Goal: Task Accomplishment & Management: Manage account settings

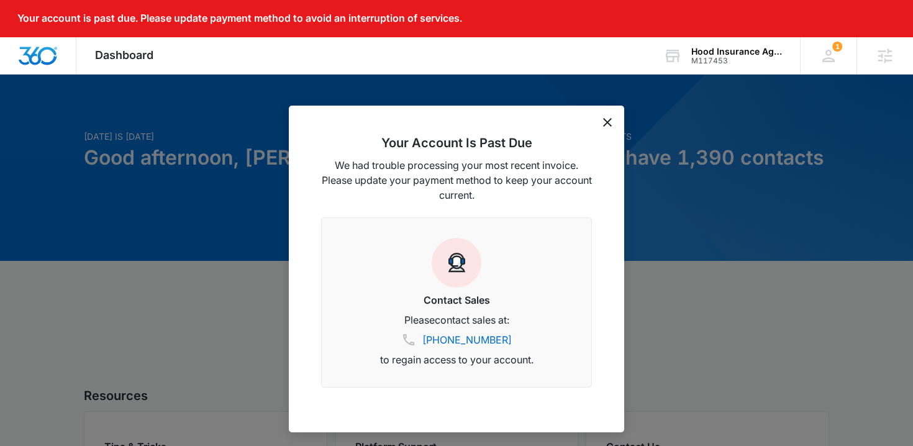
click at [607, 122] on icon "dismiss this dialog" at bounding box center [607, 122] width 9 height 9
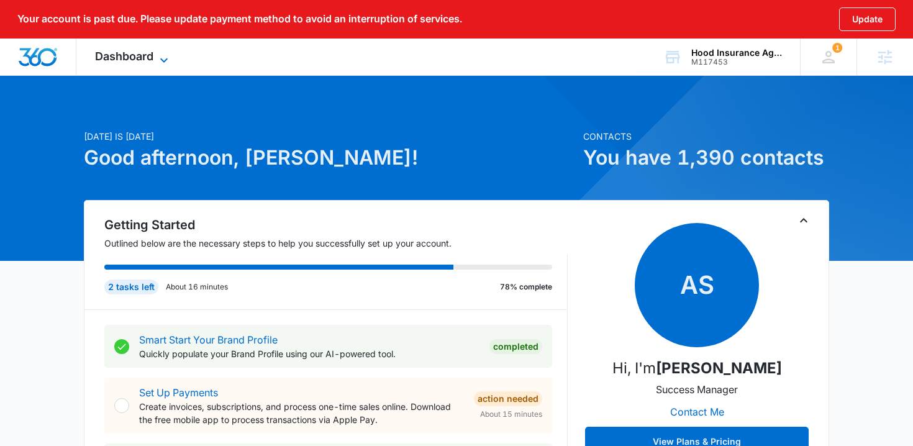
click at [139, 53] on span "Dashboard" at bounding box center [124, 56] width 58 height 13
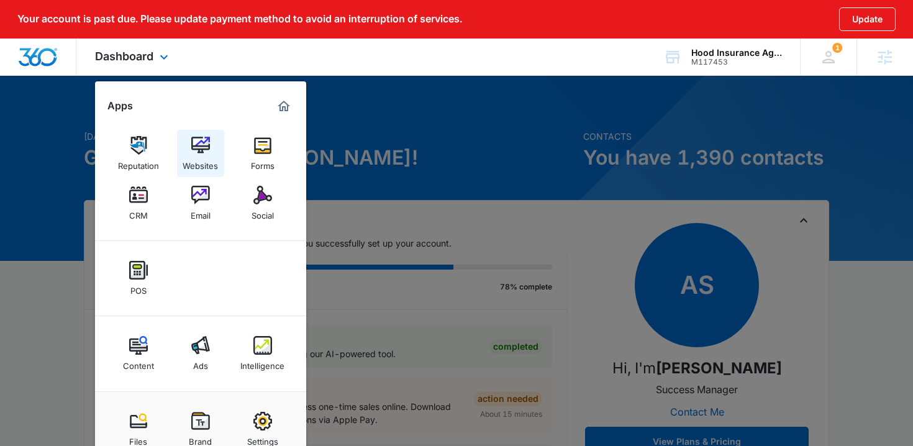
click at [197, 155] on div "Websites" at bounding box center [200, 163] width 35 height 16
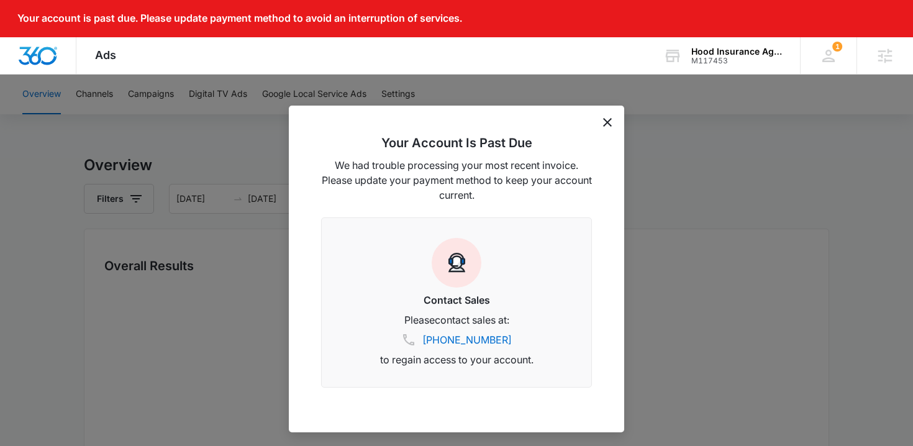
click at [605, 133] on div "Your Account Is Past Due We had trouble processing your most recent invoice. Pl…" at bounding box center [456, 269] width 335 height 327
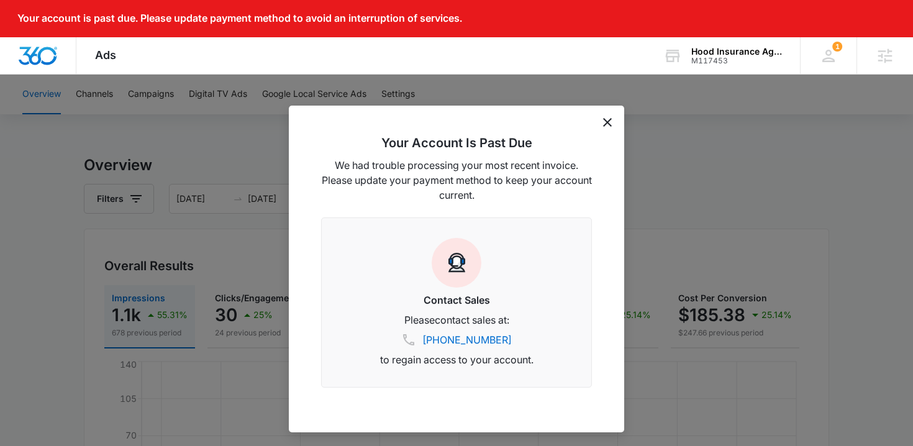
click at [605, 129] on div "Your Account Is Past Due We had trouble processing your most recent invoice. Pl…" at bounding box center [456, 269] width 335 height 327
click at [608, 119] on icon "dismiss this dialog" at bounding box center [607, 122] width 9 height 9
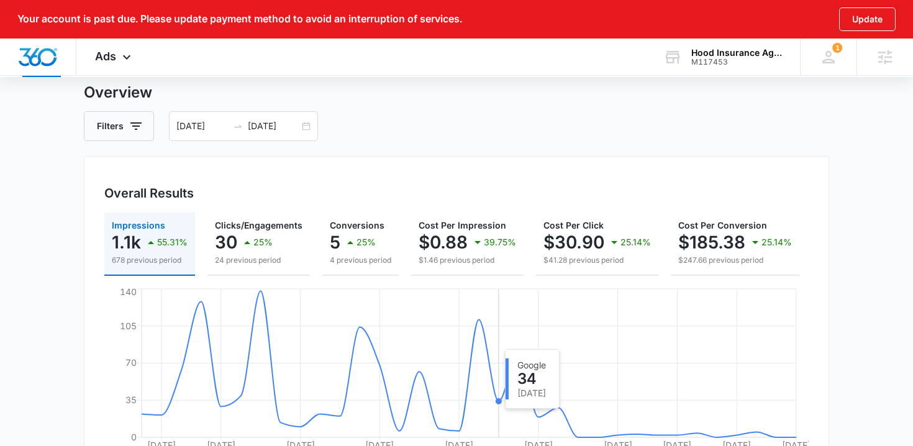
scroll to position [76, 0]
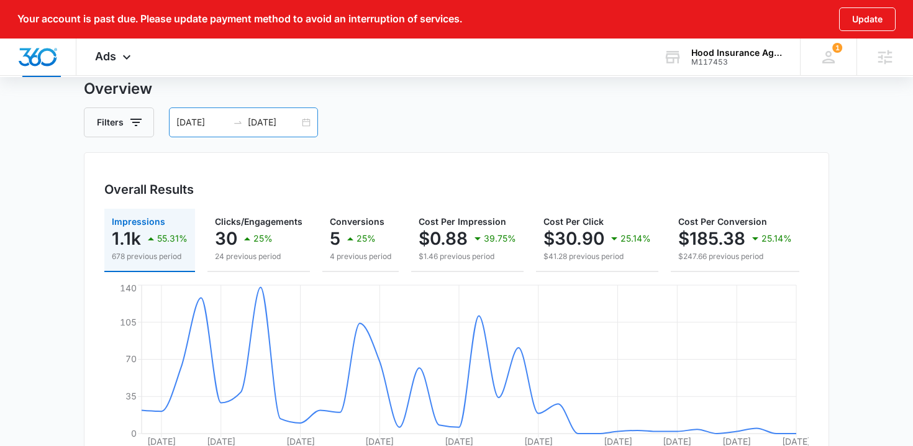
click at [266, 132] on div "09/05/2025 10/08/2025" at bounding box center [243, 122] width 149 height 30
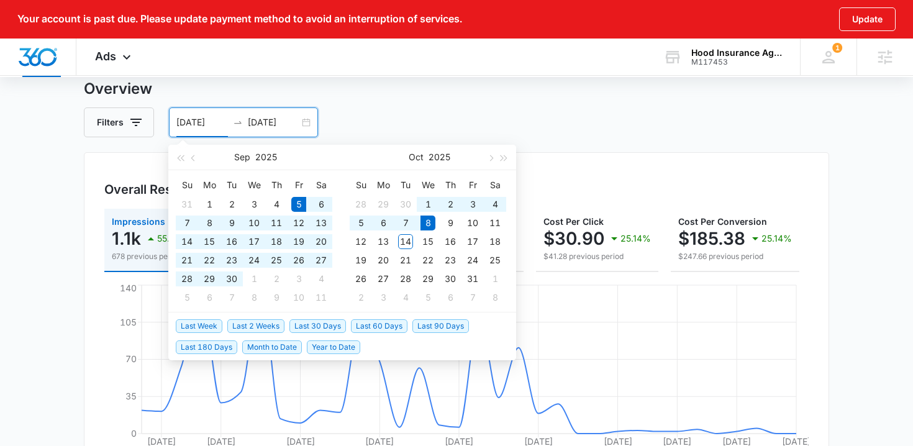
click at [266, 129] on div "09/05/2025 10/08/2025" at bounding box center [243, 122] width 149 height 30
click at [316, 329] on span "Last 30 Days" at bounding box center [317, 326] width 57 height 14
type input "[DATE]"
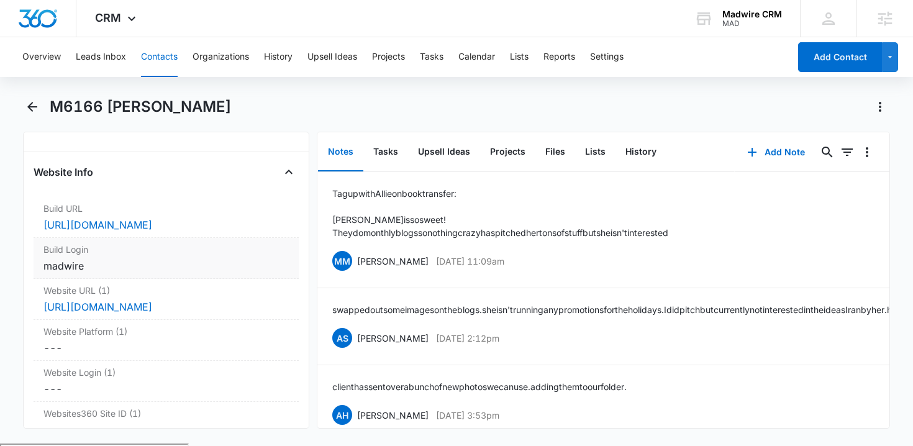
scroll to position [4697, 0]
click at [189, 242] on label "Build Login" at bounding box center [166, 246] width 246 height 13
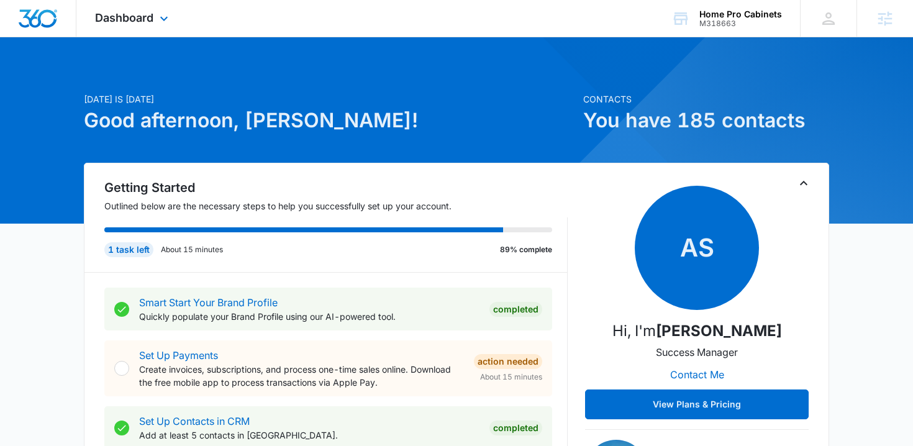
click at [156, 20] on div "Dashboard Apps Reputation Websites Forms CRM Email Social POS Content Ads Intel…" at bounding box center [133, 18] width 114 height 37
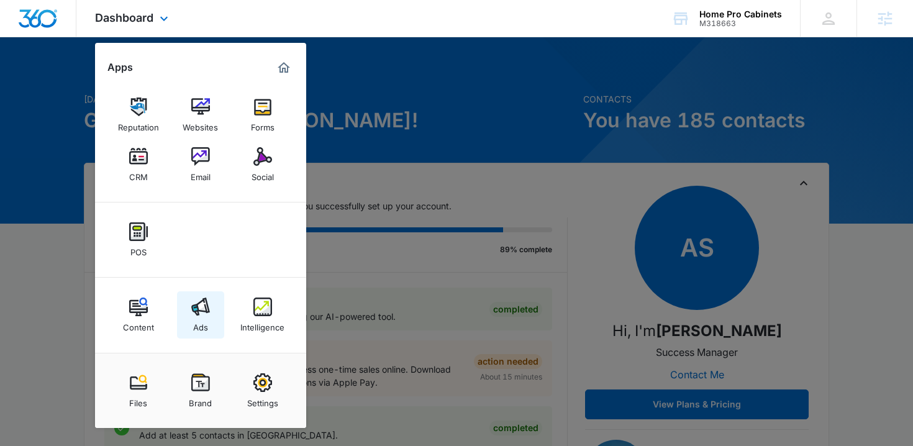
click at [196, 324] on div "Ads" at bounding box center [200, 324] width 15 height 16
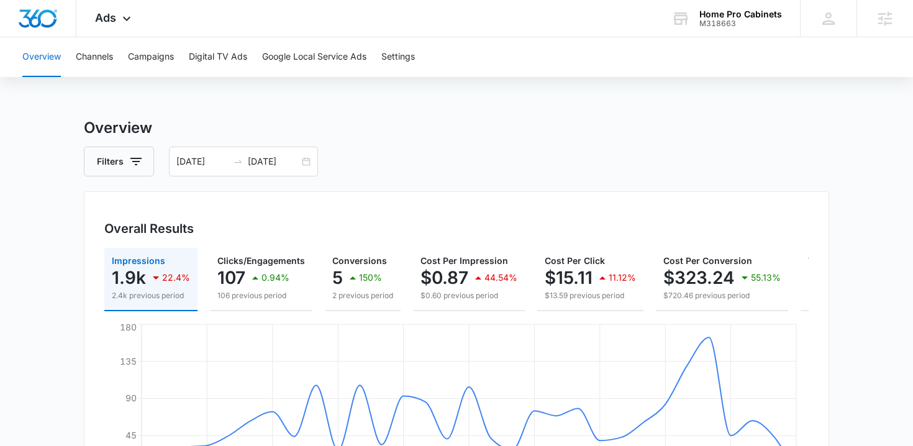
scroll to position [2, 0]
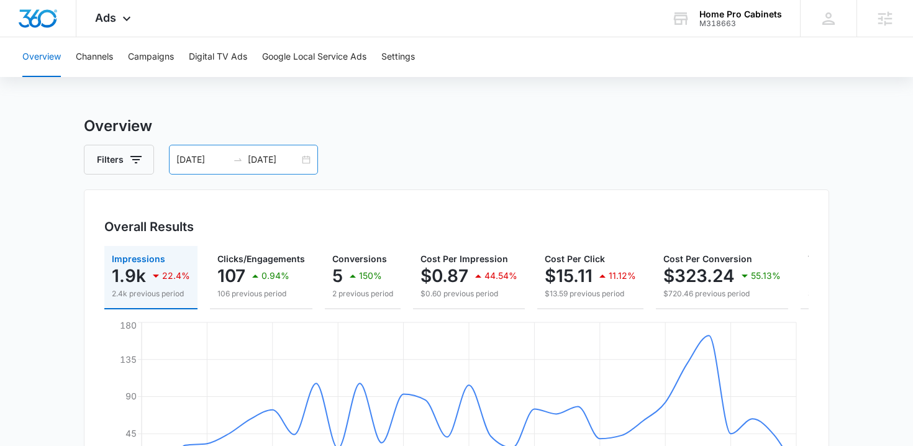
click at [270, 161] on input "[DATE]" at bounding box center [274, 160] width 52 height 14
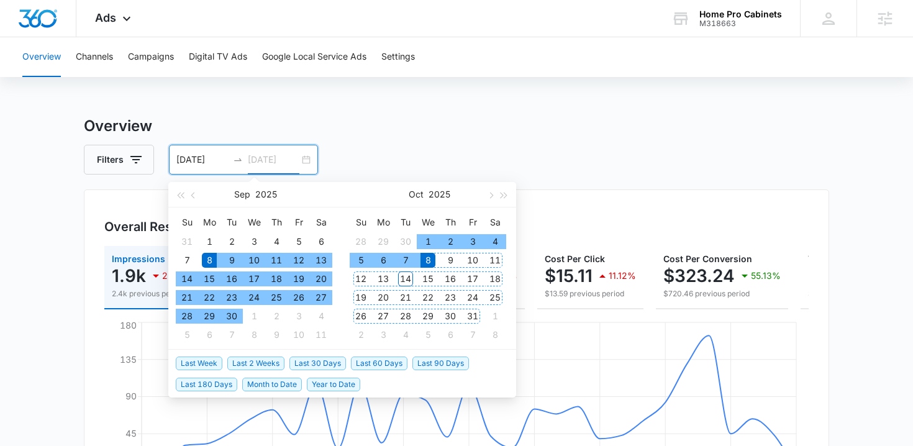
type input "[DATE]"
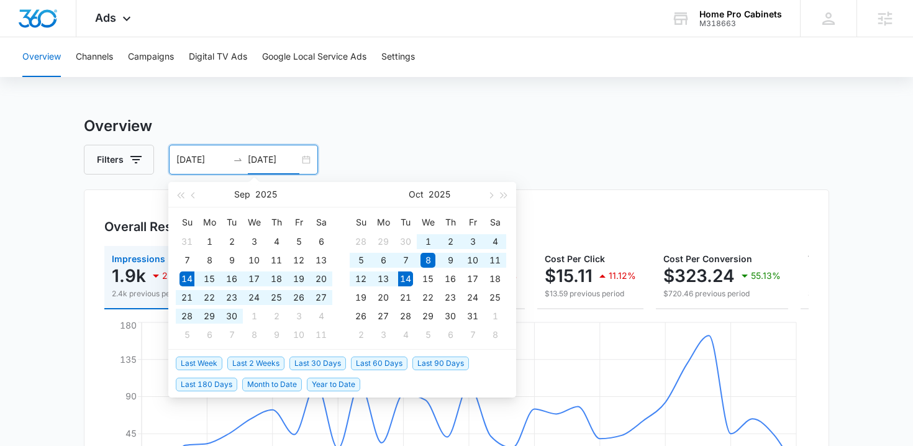
click at [312, 363] on span "Last 30 Days" at bounding box center [317, 363] width 57 height 14
type input "[DATE]"
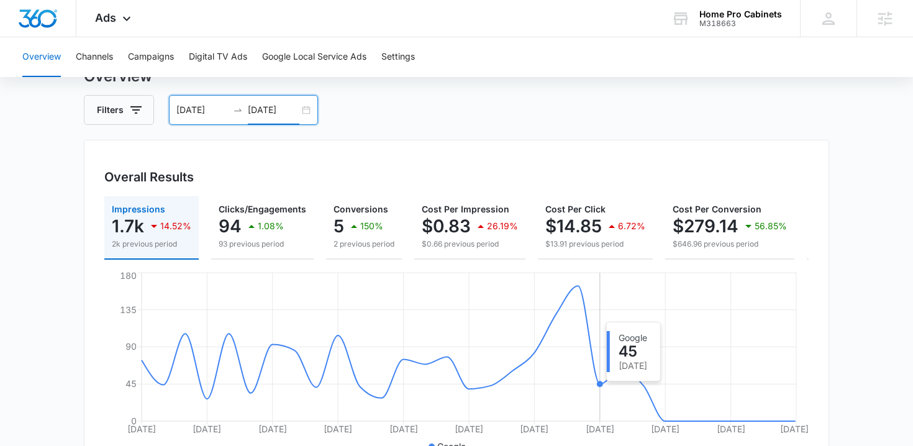
scroll to position [100, 0]
